Goal: Book appointment/travel/reservation

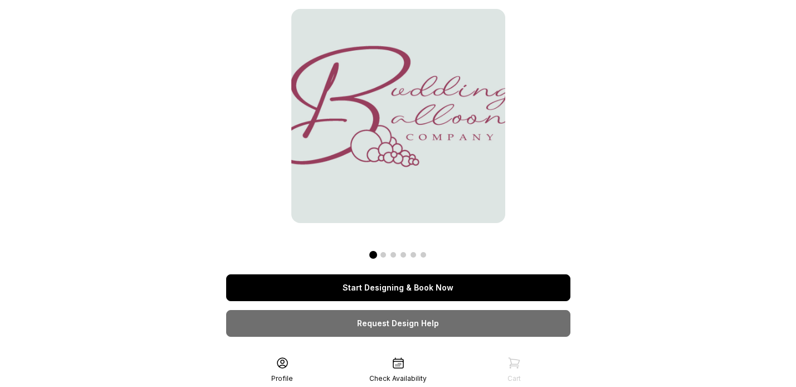
click at [402, 284] on link "Start Designing & Book Now" at bounding box center [398, 287] width 344 height 27
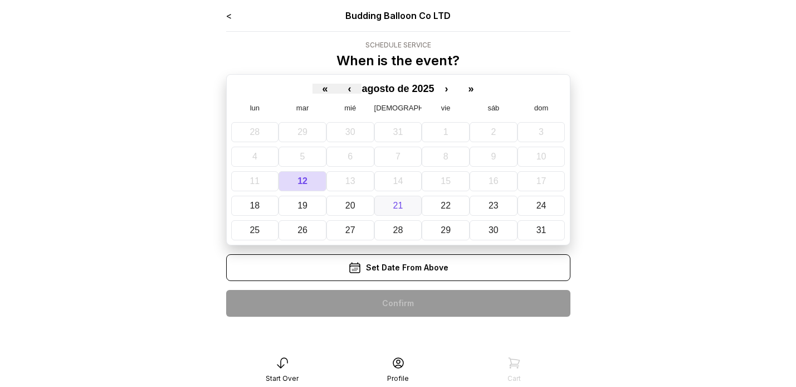
click at [405, 204] on button "21" at bounding box center [398, 206] width 48 height 20
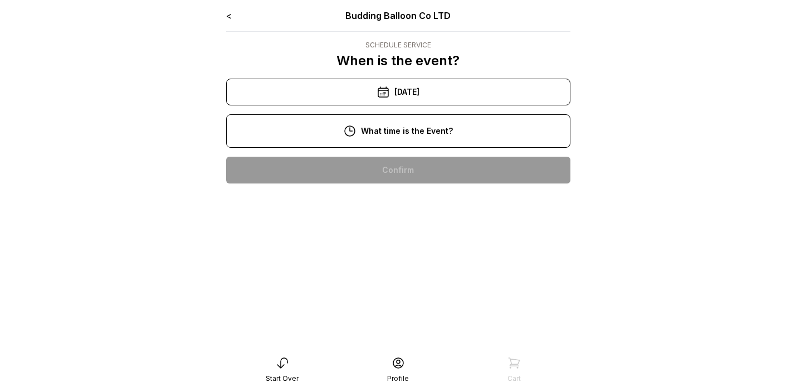
click at [406, 237] on div "12:00 pm" at bounding box center [398, 241] width 326 height 27
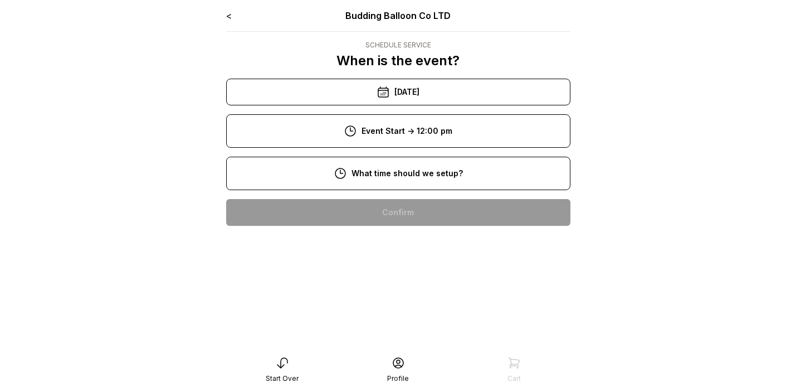
click at [409, 216] on div "8:00 am" at bounding box center [398, 212] width 326 height 27
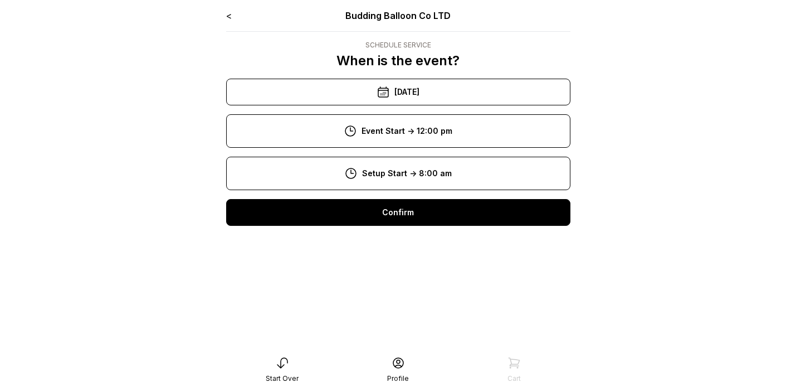
click at [417, 212] on div "Confirm" at bounding box center [398, 212] width 344 height 27
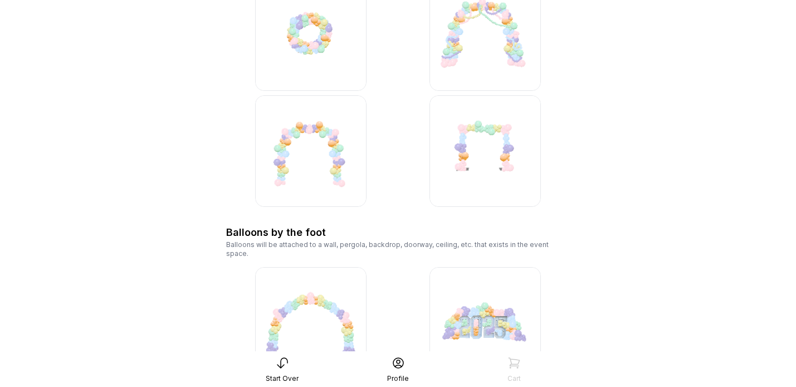
scroll to position [1763, 0]
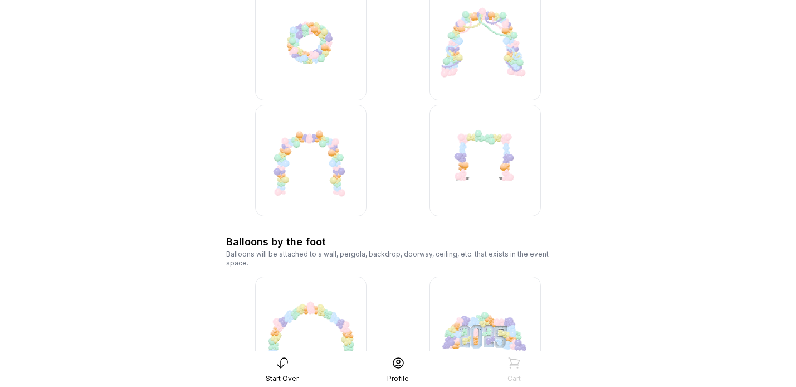
click at [328, 173] on img at bounding box center [310, 160] width 111 height 111
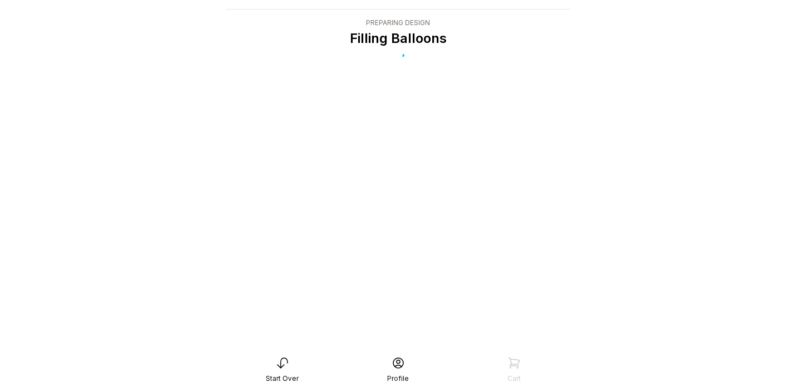
scroll to position [22, 0]
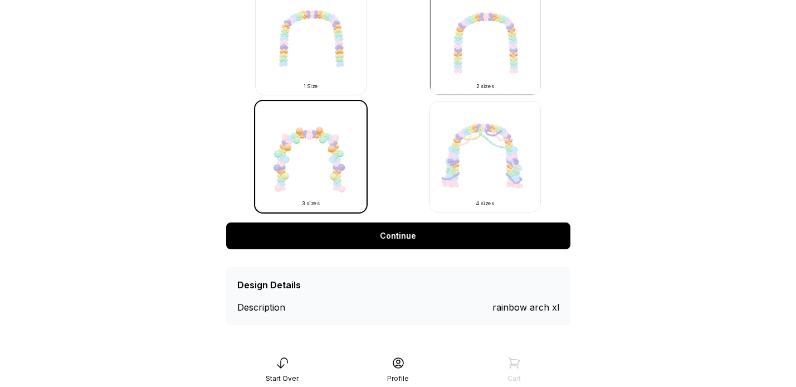
scroll to position [385, 0]
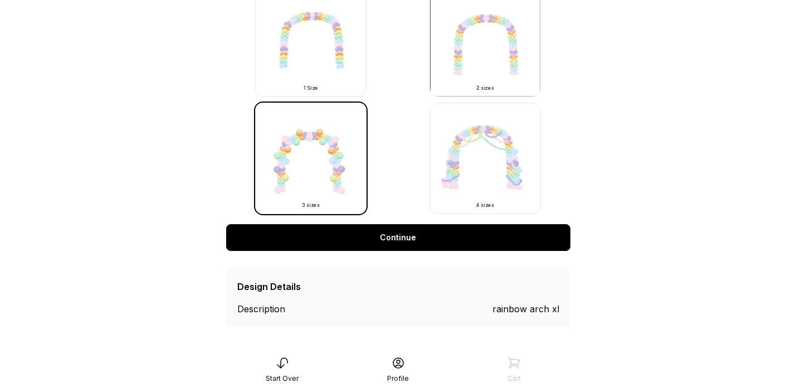
click at [279, 367] on icon at bounding box center [282, 363] width 10 height 10
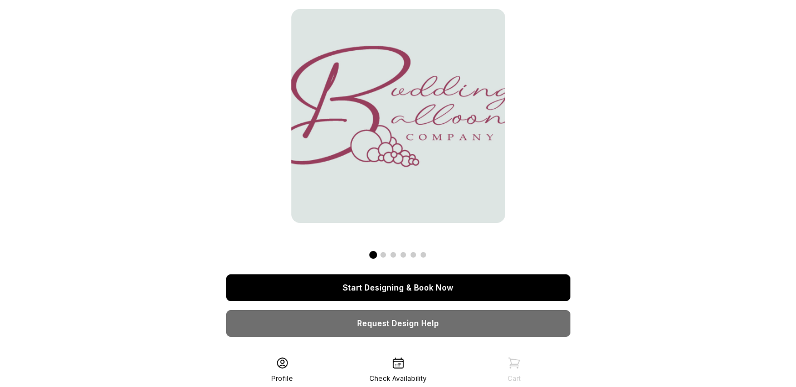
click at [435, 294] on link "Start Designing & Book Now" at bounding box center [398, 287] width 344 height 27
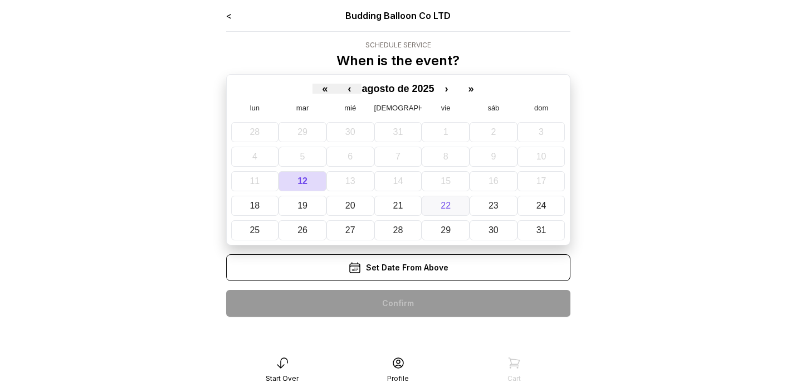
click at [453, 201] on button "22" at bounding box center [446, 206] width 48 height 20
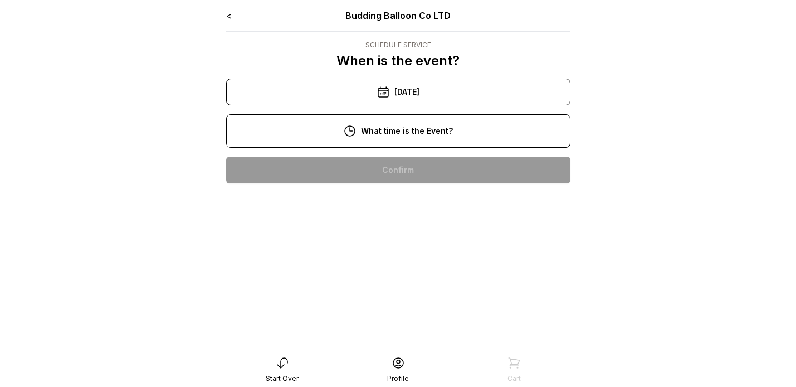
click at [423, 203] on div "11:00 am" at bounding box center [398, 205] width 326 height 27
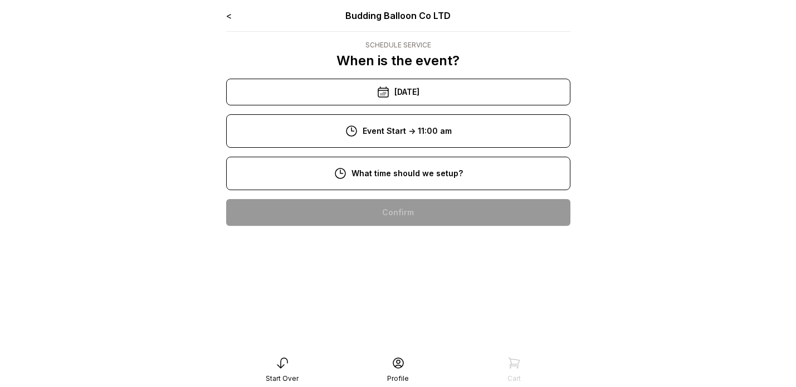
click at [412, 251] on div "9:00 am" at bounding box center [398, 248] width 326 height 27
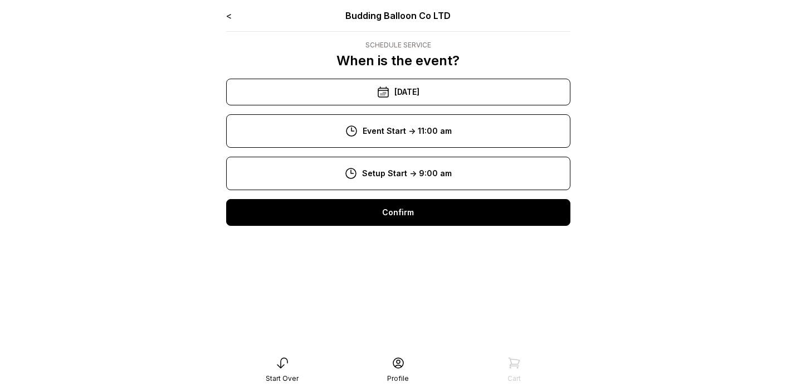
click at [442, 197] on div "< Budding Balloon Co LTD Schedule Service When is the event? « ‹ agosto de 2025…" at bounding box center [398, 122] width 344 height 226
click at [434, 214] on div "Confirm" at bounding box center [398, 212] width 344 height 27
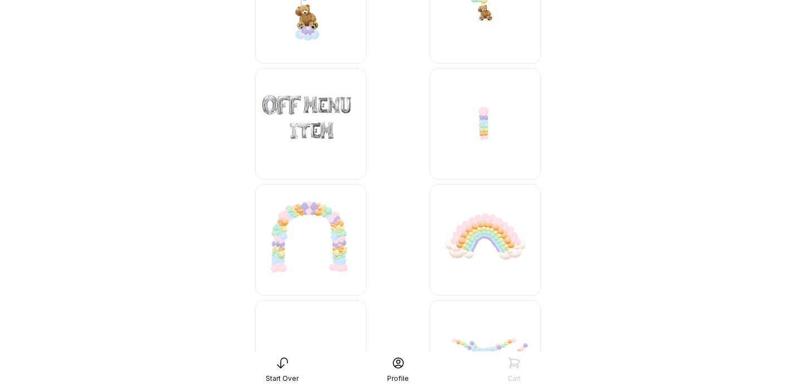
scroll to position [4337, 0]
click at [336, 237] on img at bounding box center [310, 237] width 111 height 111
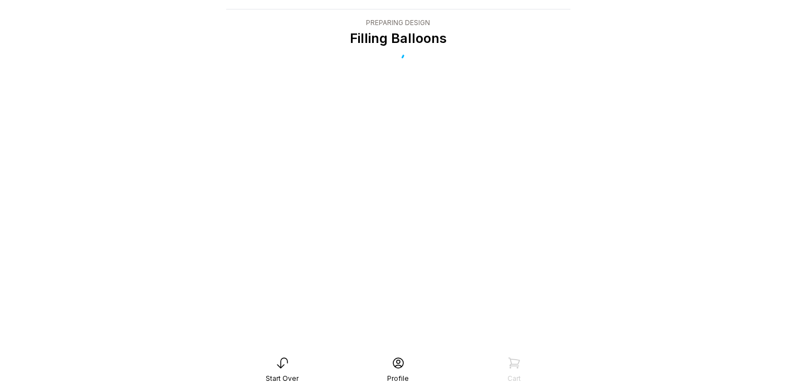
scroll to position [22, 0]
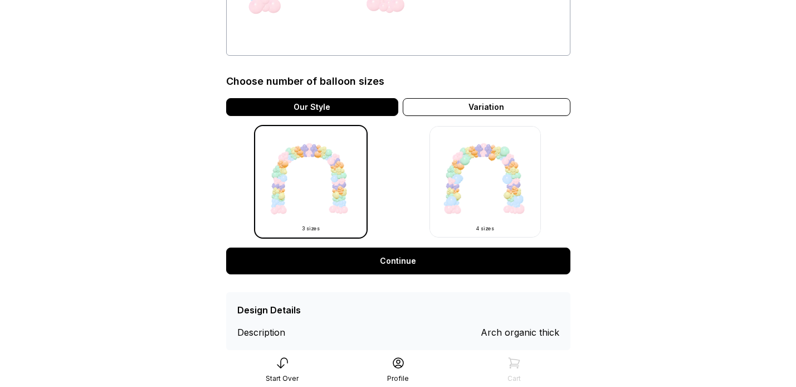
scroll to position [250, 0]
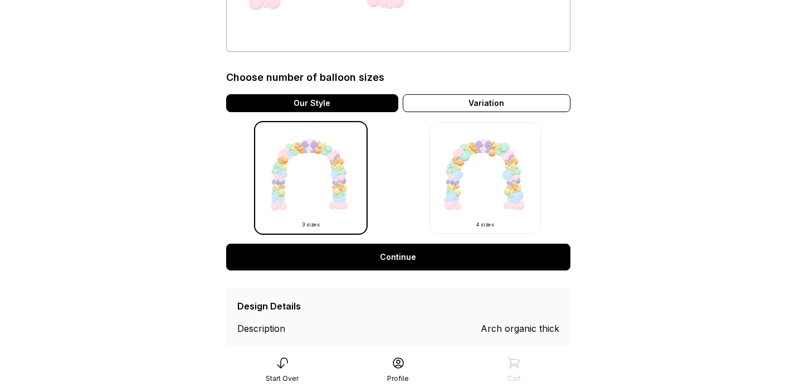
click at [409, 257] on link "Continue" at bounding box center [398, 256] width 344 height 27
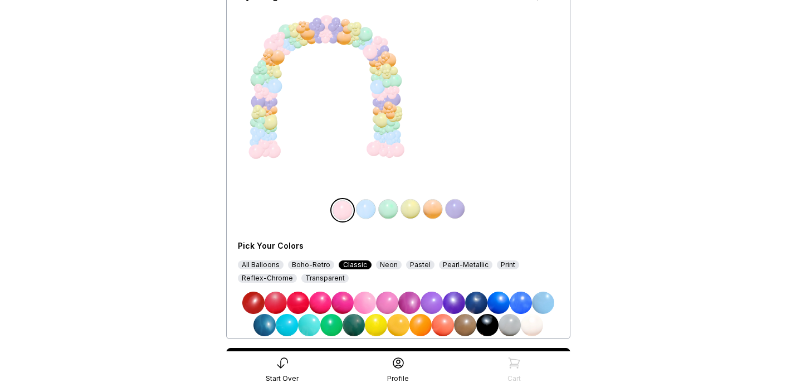
scroll to position [101, 0]
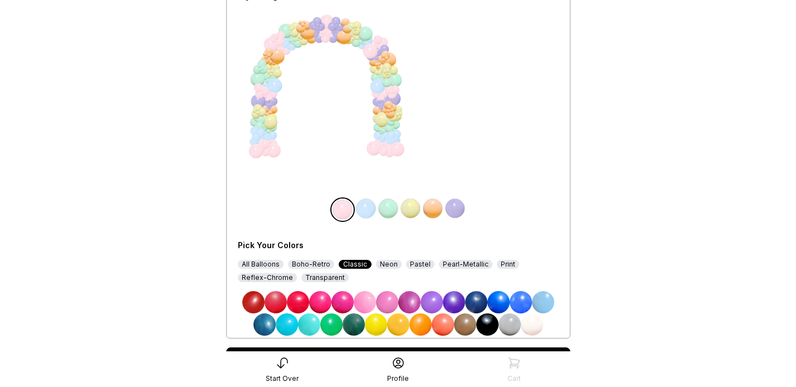
click at [309, 323] on img at bounding box center [309, 324] width 22 height 22
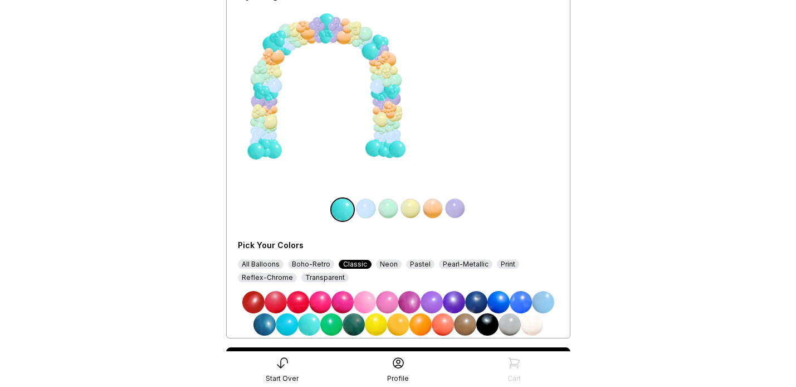
click at [389, 210] on img at bounding box center [388, 208] width 22 height 22
click at [310, 327] on img at bounding box center [309, 324] width 22 height 22
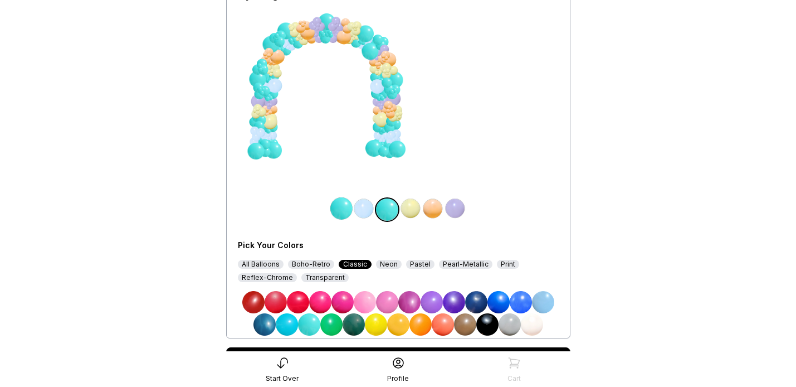
click at [430, 207] on img at bounding box center [433, 208] width 22 height 22
click at [433, 306] on img at bounding box center [432, 302] width 22 height 22
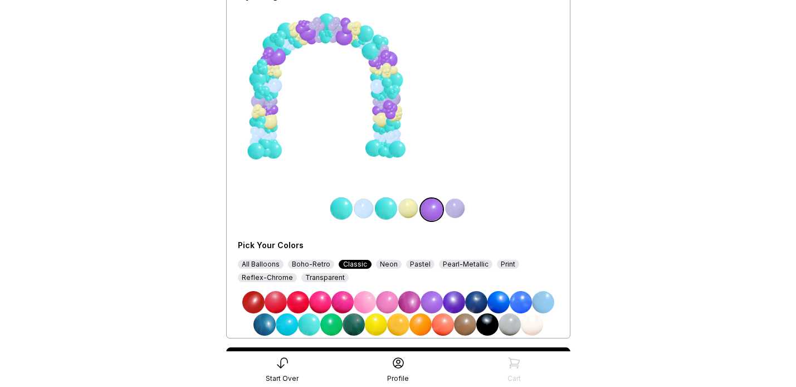
click at [455, 207] on img at bounding box center [455, 208] width 22 height 22
click at [534, 326] on img at bounding box center [532, 324] width 22 height 22
click at [520, 302] on img at bounding box center [521, 302] width 22 height 22
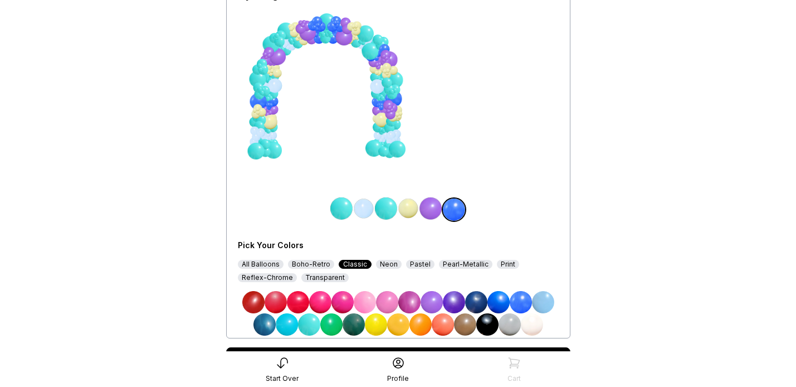
click at [410, 212] on img at bounding box center [408, 208] width 22 height 22
click at [516, 305] on img at bounding box center [521, 302] width 22 height 22
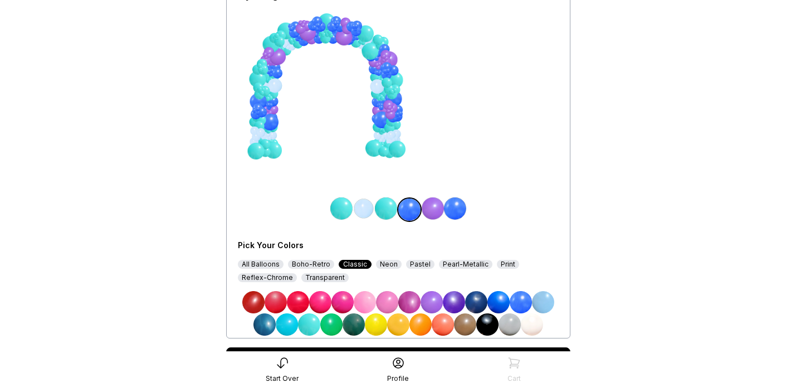
click at [367, 211] on img at bounding box center [364, 208] width 22 height 22
click at [427, 299] on img at bounding box center [432, 302] width 22 height 22
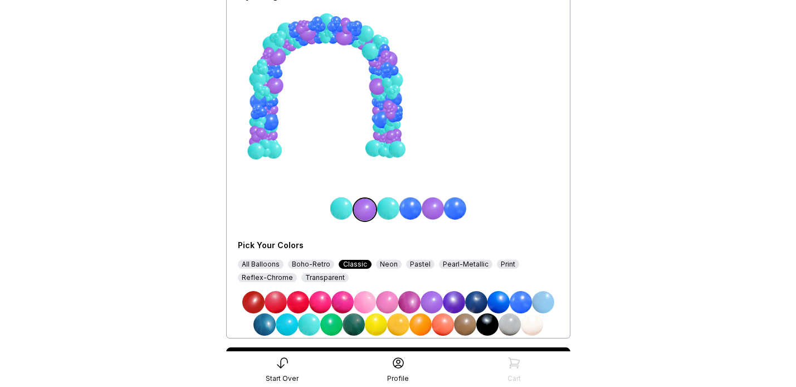
click at [603, 219] on main "< Budding Balloon Co LTD Design Choose your colors My Design $600 Pick Your Col…" at bounding box center [398, 162] width 796 height 526
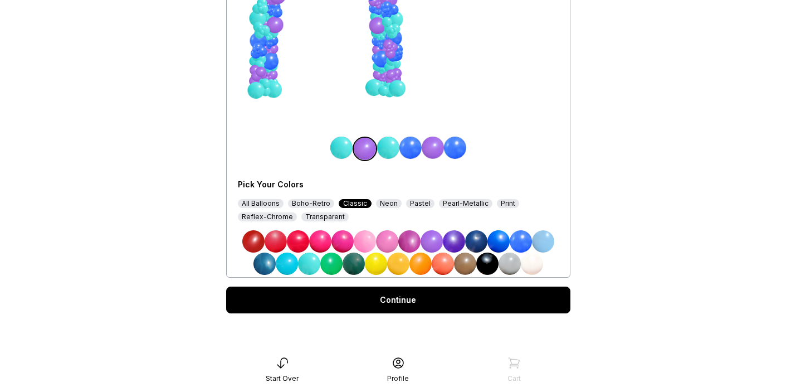
scroll to position [0, 0]
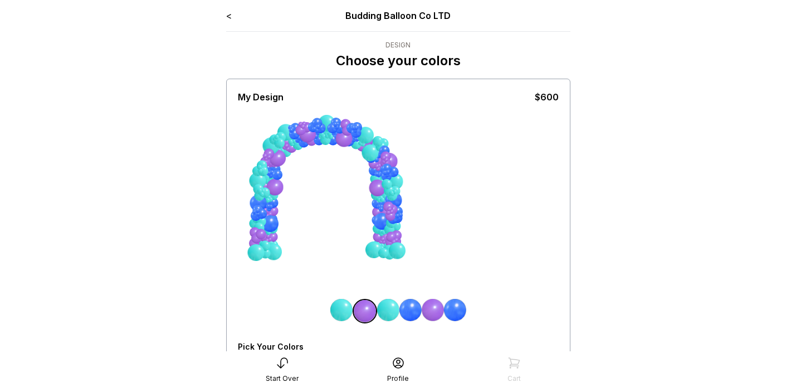
click at [231, 17] on link "<" at bounding box center [229, 15] width 6 height 11
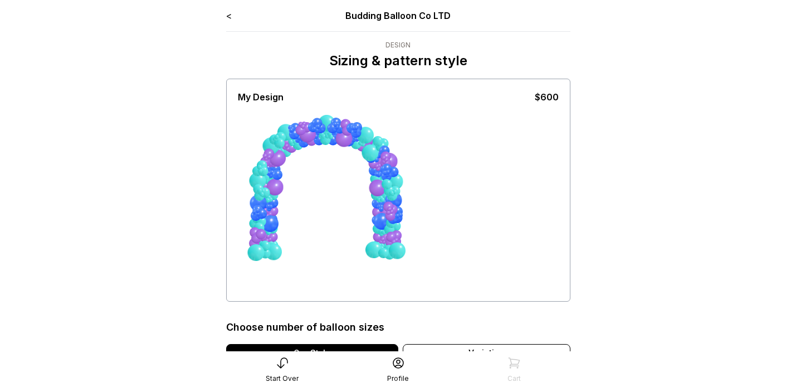
click at [231, 17] on link "<" at bounding box center [229, 15] width 6 height 11
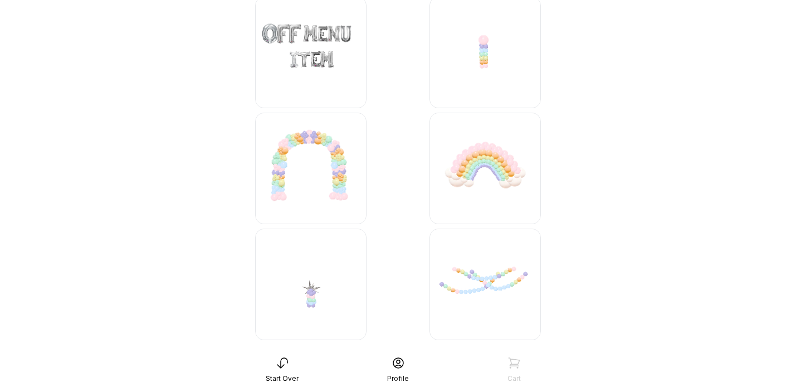
scroll to position [4416, 0]
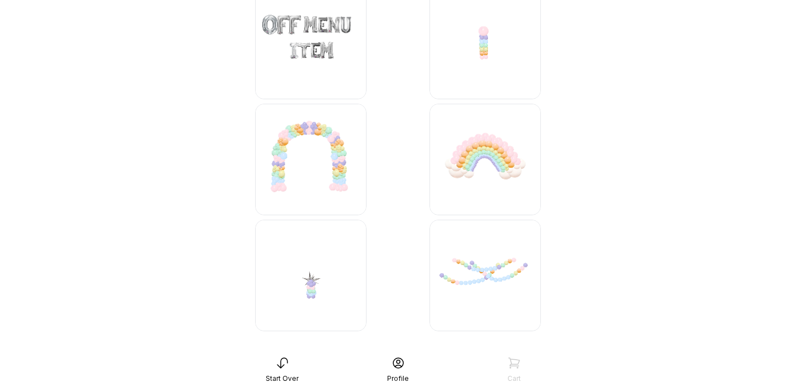
click at [290, 169] on img at bounding box center [310, 159] width 111 height 111
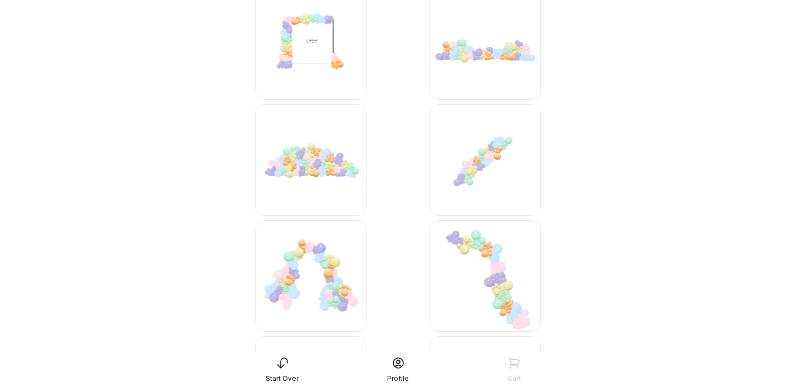
scroll to position [2173, 0]
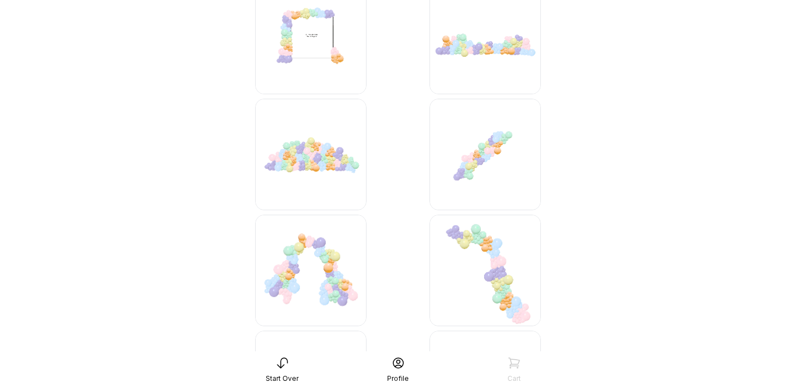
click at [481, 164] on img at bounding box center [485, 154] width 111 height 111
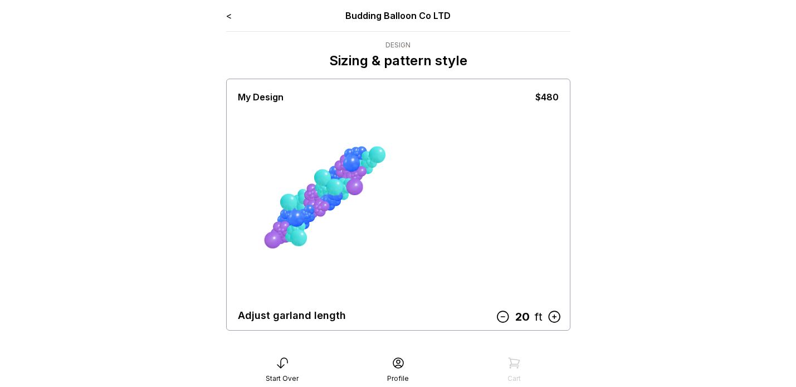
click at [500, 314] on icon at bounding box center [502, 316] width 14 height 14
click at [500, 314] on icon at bounding box center [505, 316] width 11 height 11
click at [500, 314] on icon at bounding box center [505, 316] width 14 height 14
click at [500, 314] on icon at bounding box center [505, 316] width 11 height 11
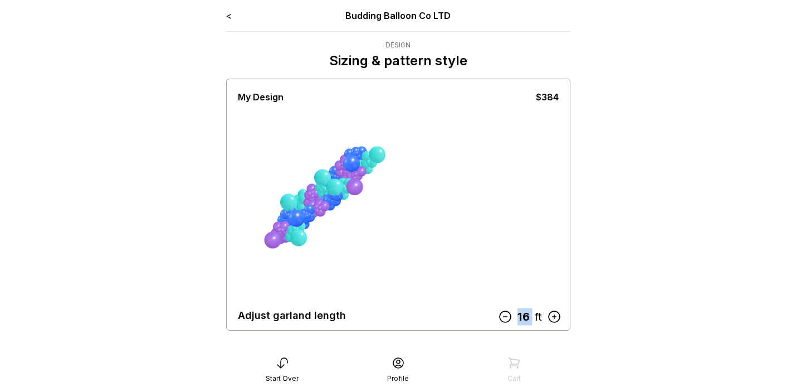
click at [500, 314] on icon at bounding box center [504, 316] width 14 height 14
click at [500, 314] on icon at bounding box center [505, 316] width 11 height 11
click at [500, 314] on icon at bounding box center [505, 316] width 14 height 14
click at [502, 315] on icon at bounding box center [507, 316] width 14 height 14
